Goal: Information Seeking & Learning: Learn about a topic

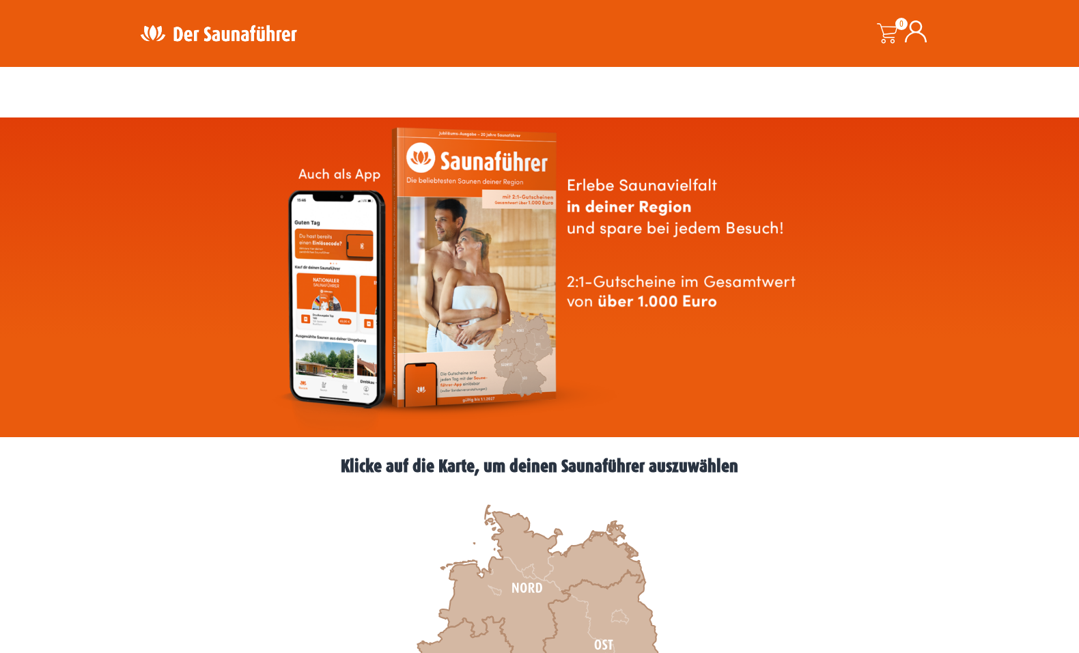
scroll to position [391, 0]
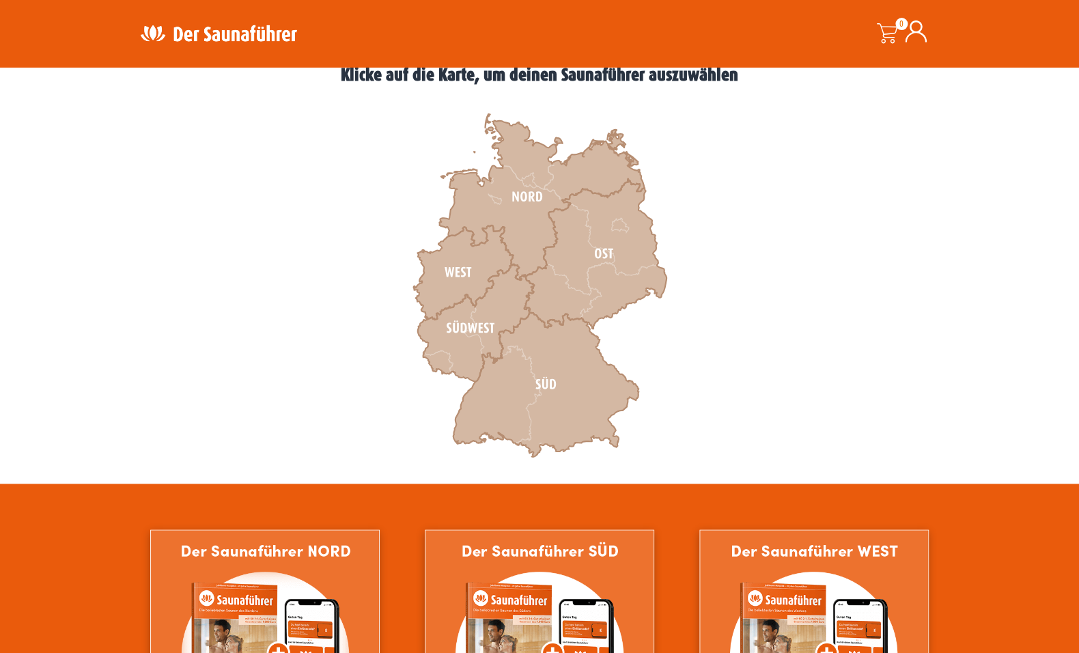
click at [552, 385] on icon at bounding box center [546, 384] width 186 height 145
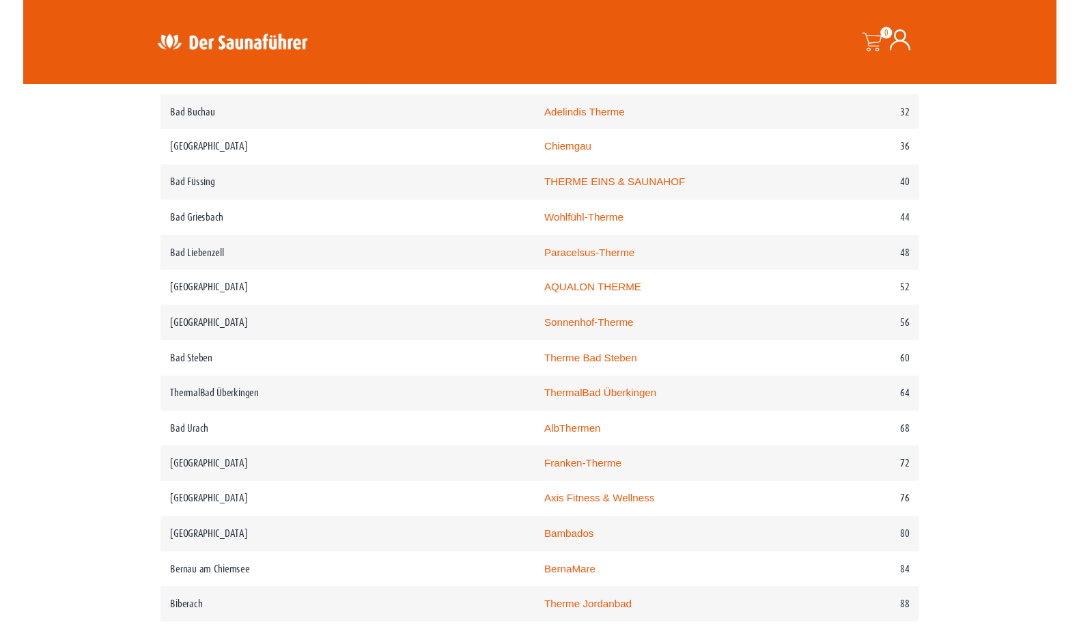
scroll to position [786, 0]
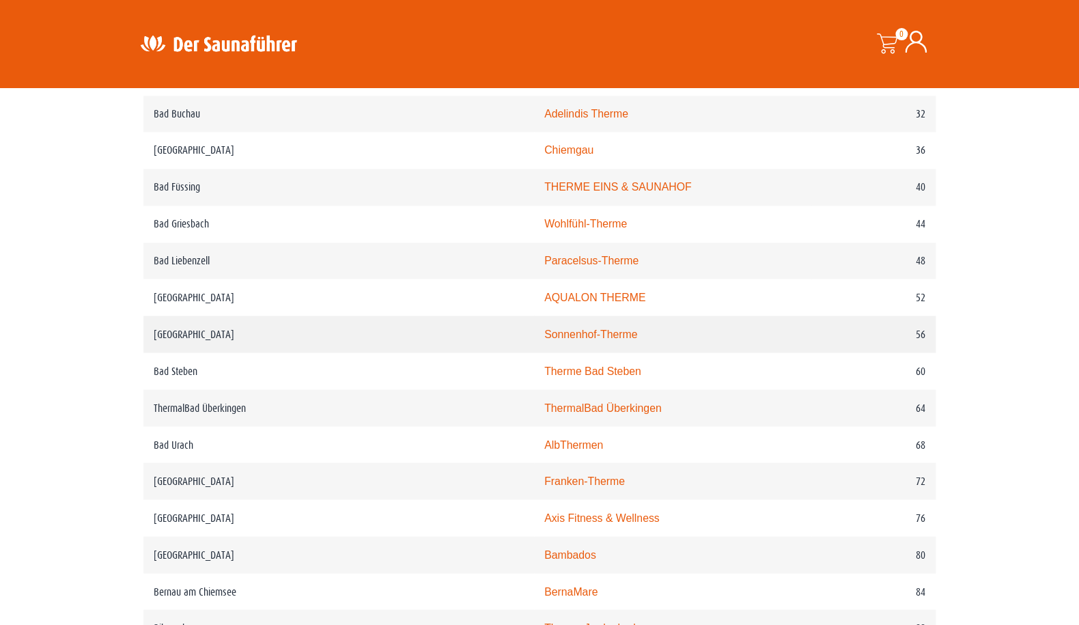
click at [177, 352] on td "Bad Saulgau" at bounding box center [338, 334] width 391 height 37
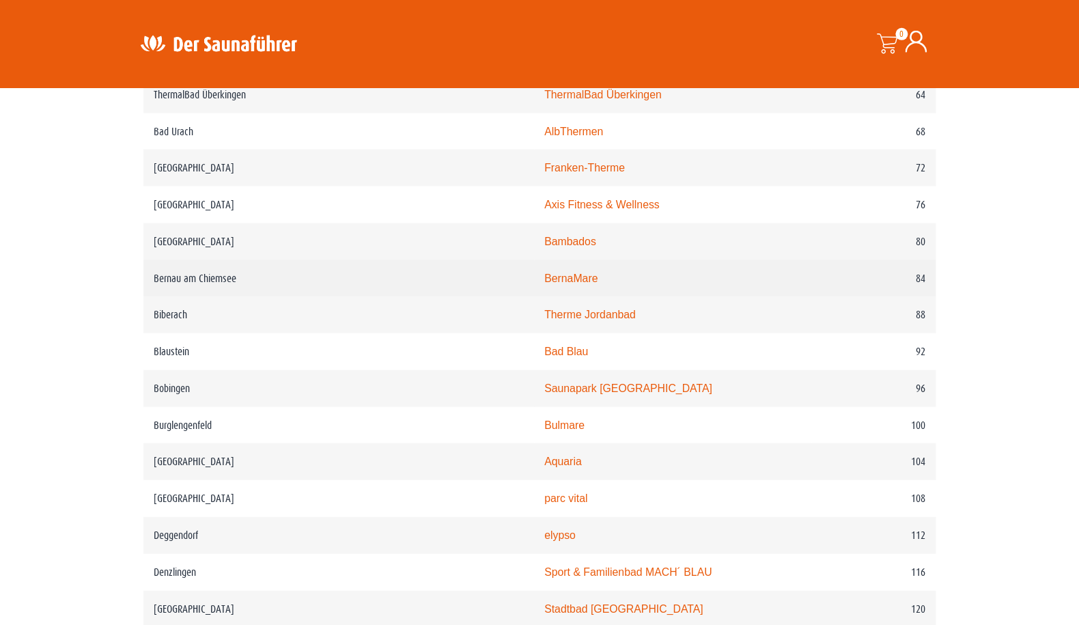
scroll to position [651, 0]
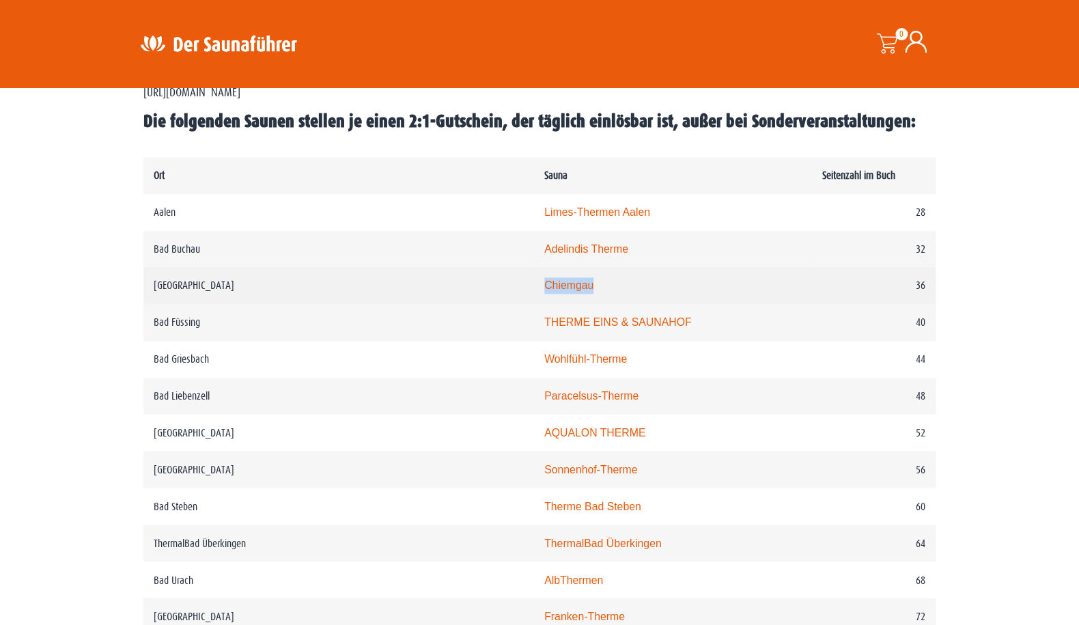
click at [544, 291] on link "Chiemgau" at bounding box center [568, 285] width 49 height 12
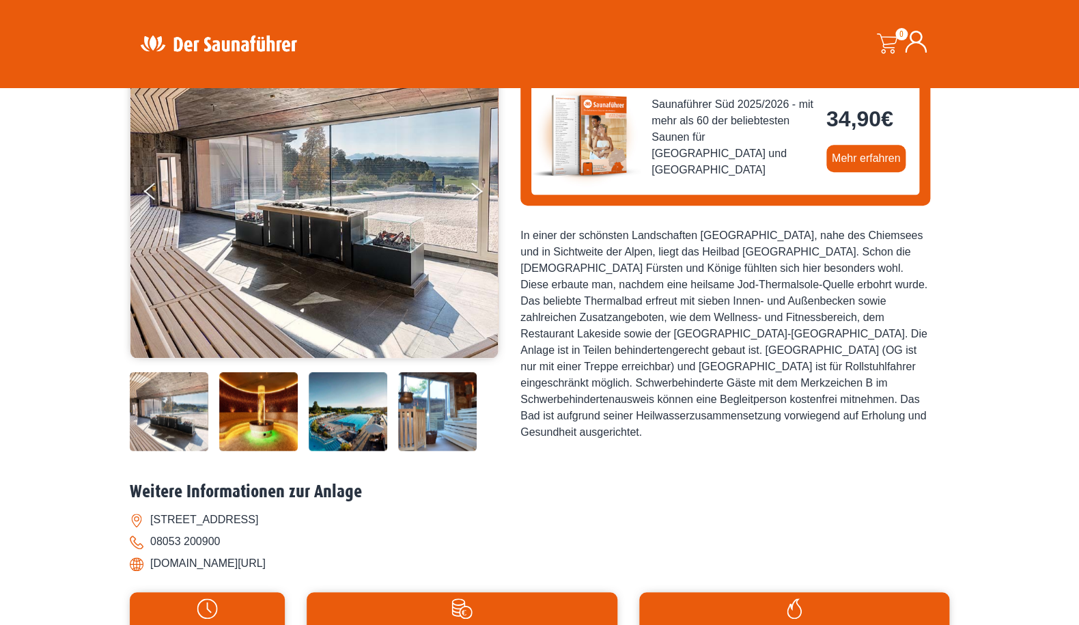
scroll to position [85, 0]
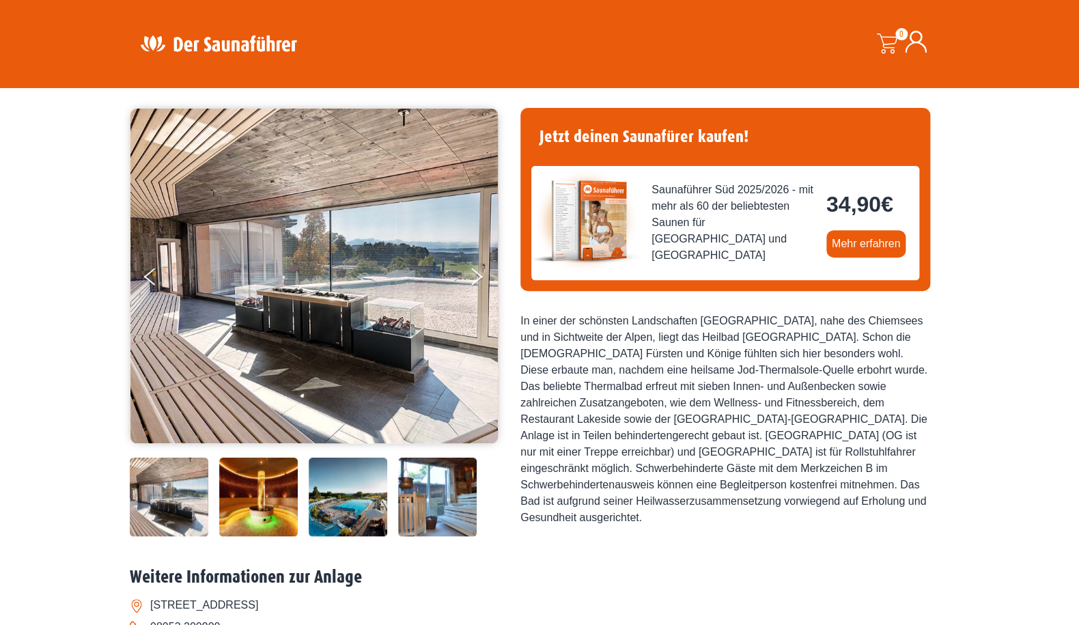
click at [284, 279] on img at bounding box center [313, 276] width 367 height 335
click at [486, 272] on button "Next" at bounding box center [485, 279] width 34 height 34
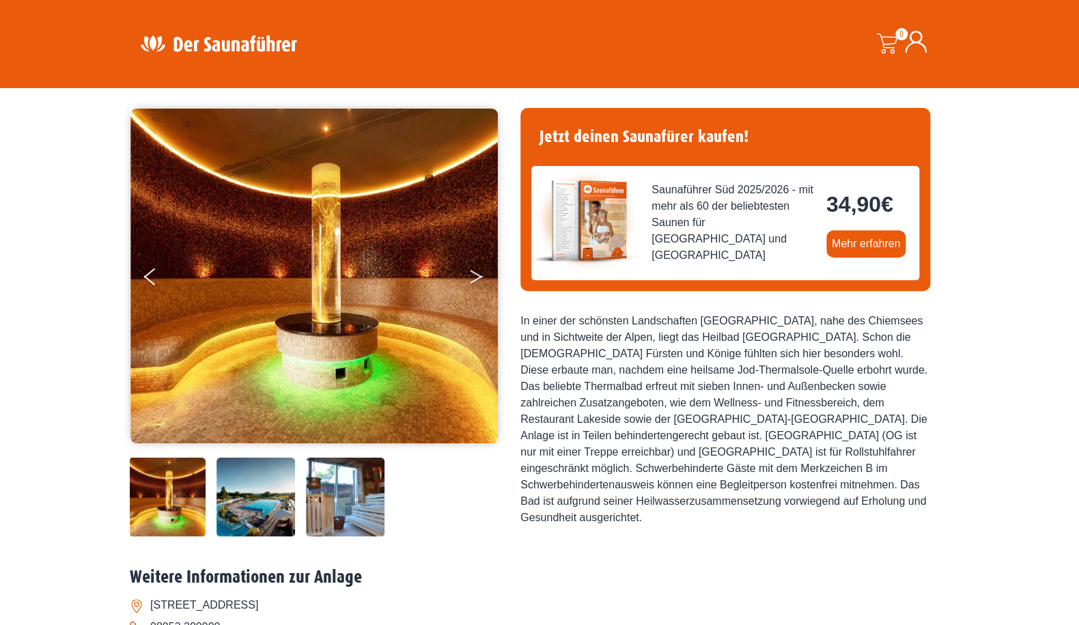
click at [486, 272] on button "Next" at bounding box center [485, 279] width 34 height 34
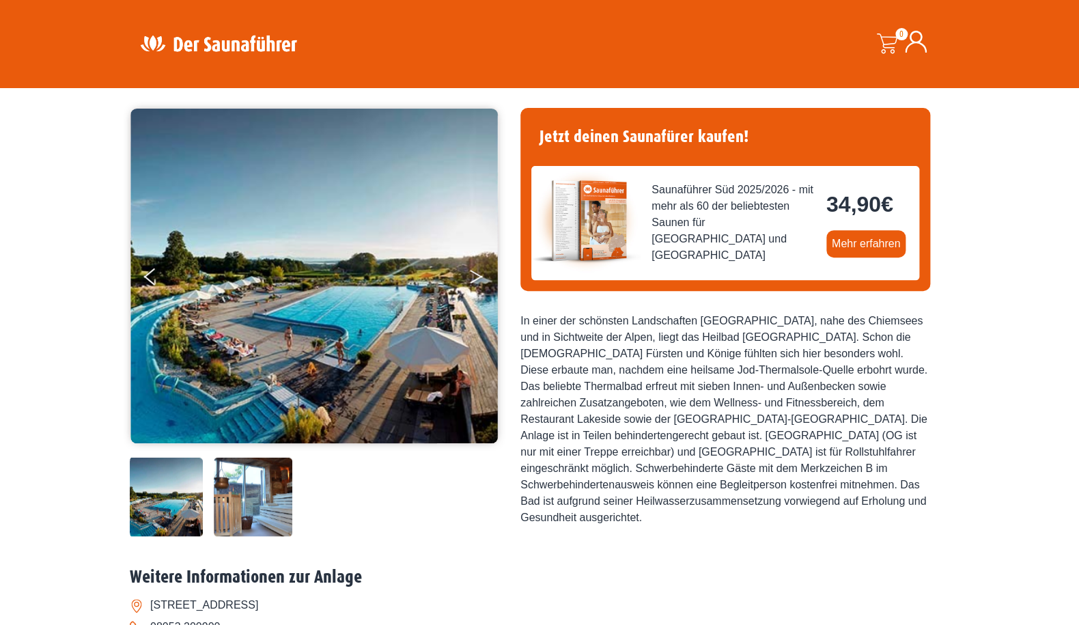
click at [486, 272] on button "Next" at bounding box center [485, 279] width 34 height 34
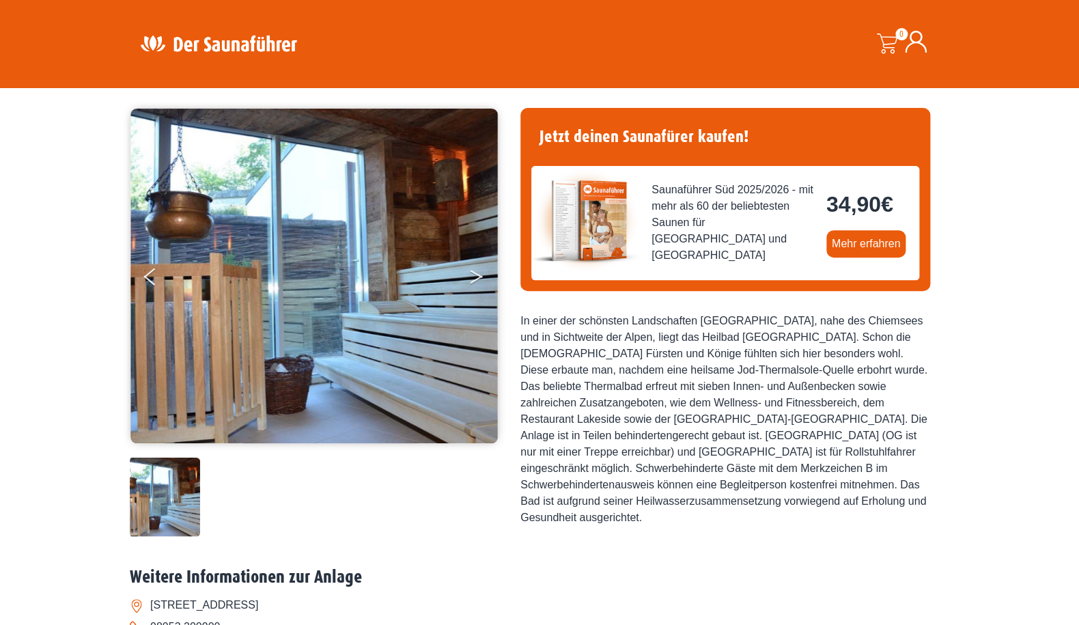
click at [486, 272] on button "Next" at bounding box center [485, 279] width 34 height 34
click at [479, 277] on button "Next" at bounding box center [485, 279] width 34 height 34
click at [473, 287] on button "Next" at bounding box center [485, 279] width 34 height 34
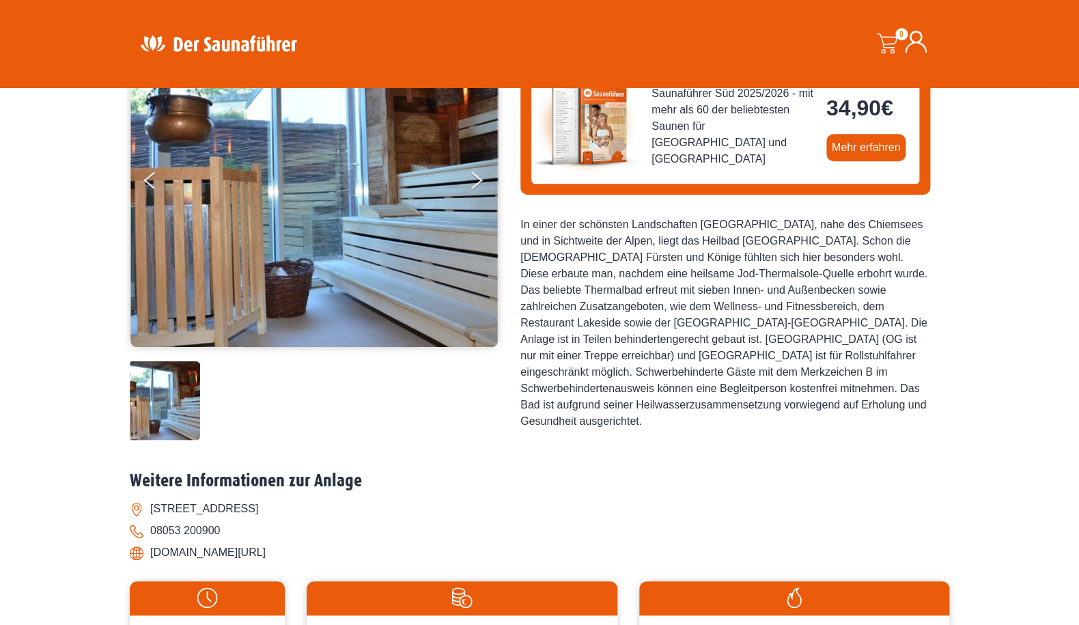
scroll to position [211, 0]
